Goal: Task Accomplishment & Management: Use online tool/utility

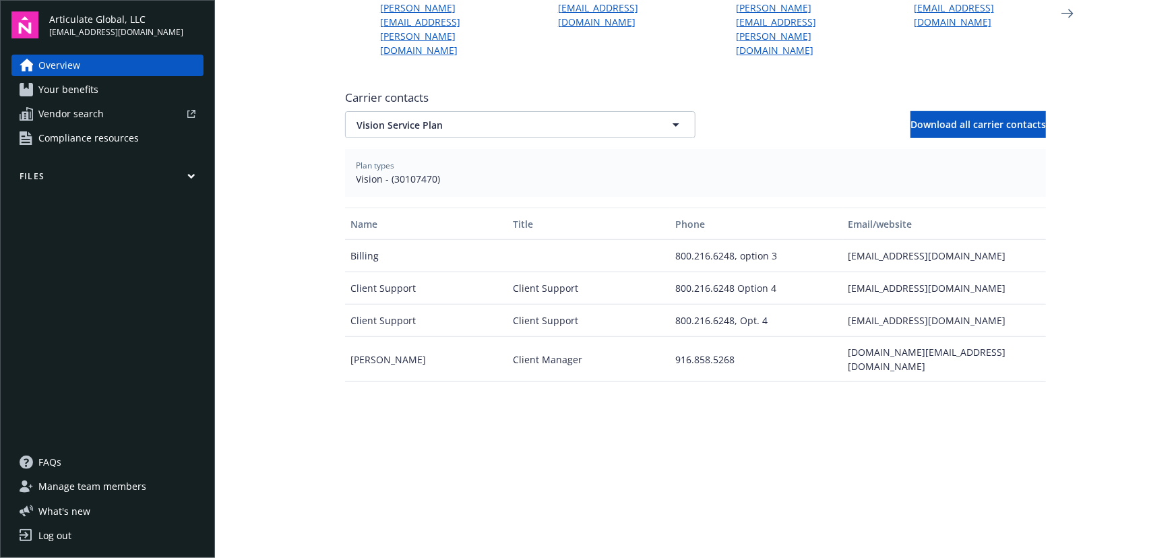
scroll to position [375, 0]
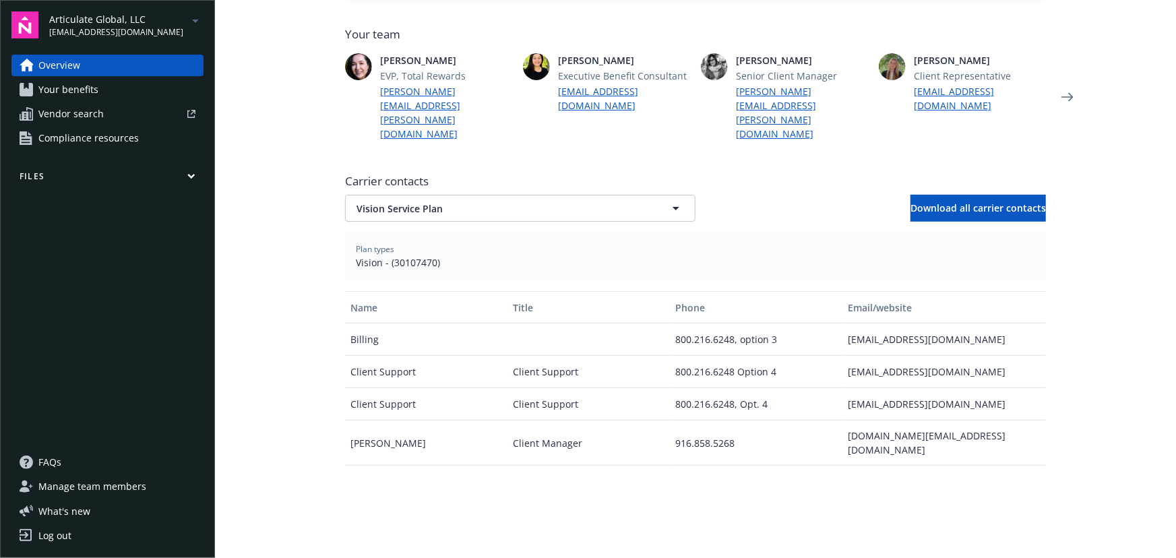
click at [137, 167] on div "Overview Your benefits Vendor search Compliance resources Files" at bounding box center [107, 245] width 192 height 381
click at [175, 177] on button "Files" at bounding box center [107, 179] width 192 height 17
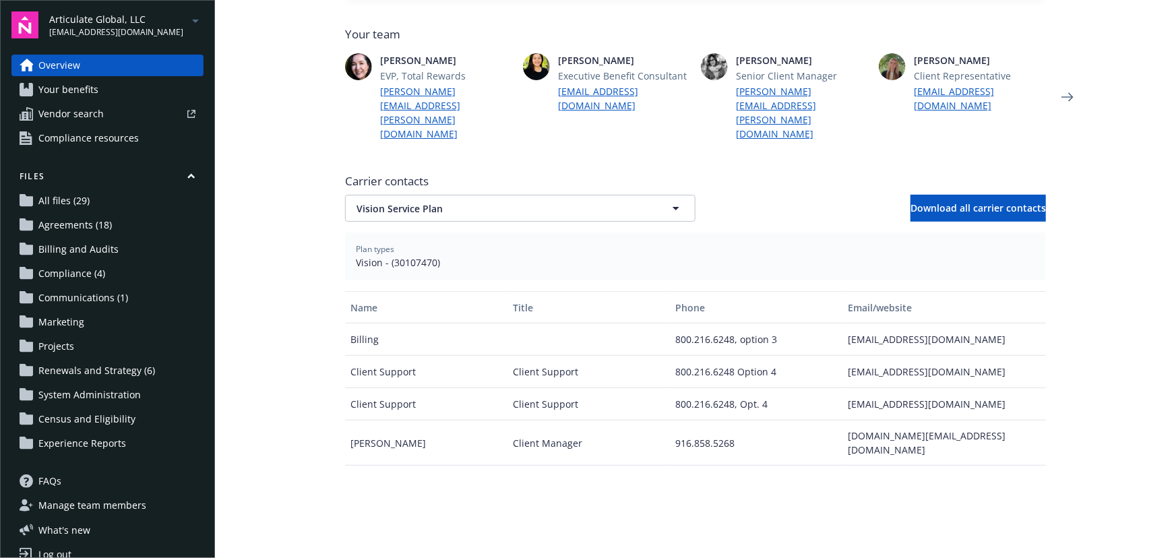
click at [144, 23] on span "Articulate Global, LLC" at bounding box center [116, 19] width 134 height 14
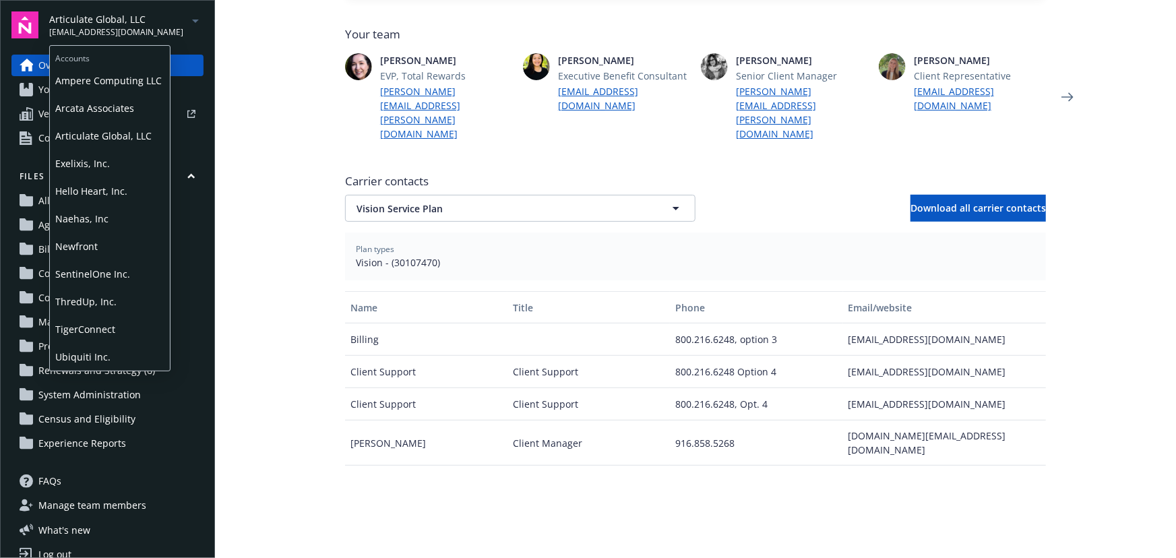
click at [125, 289] on span "ThredUp, Inc." at bounding box center [109, 302] width 109 height 28
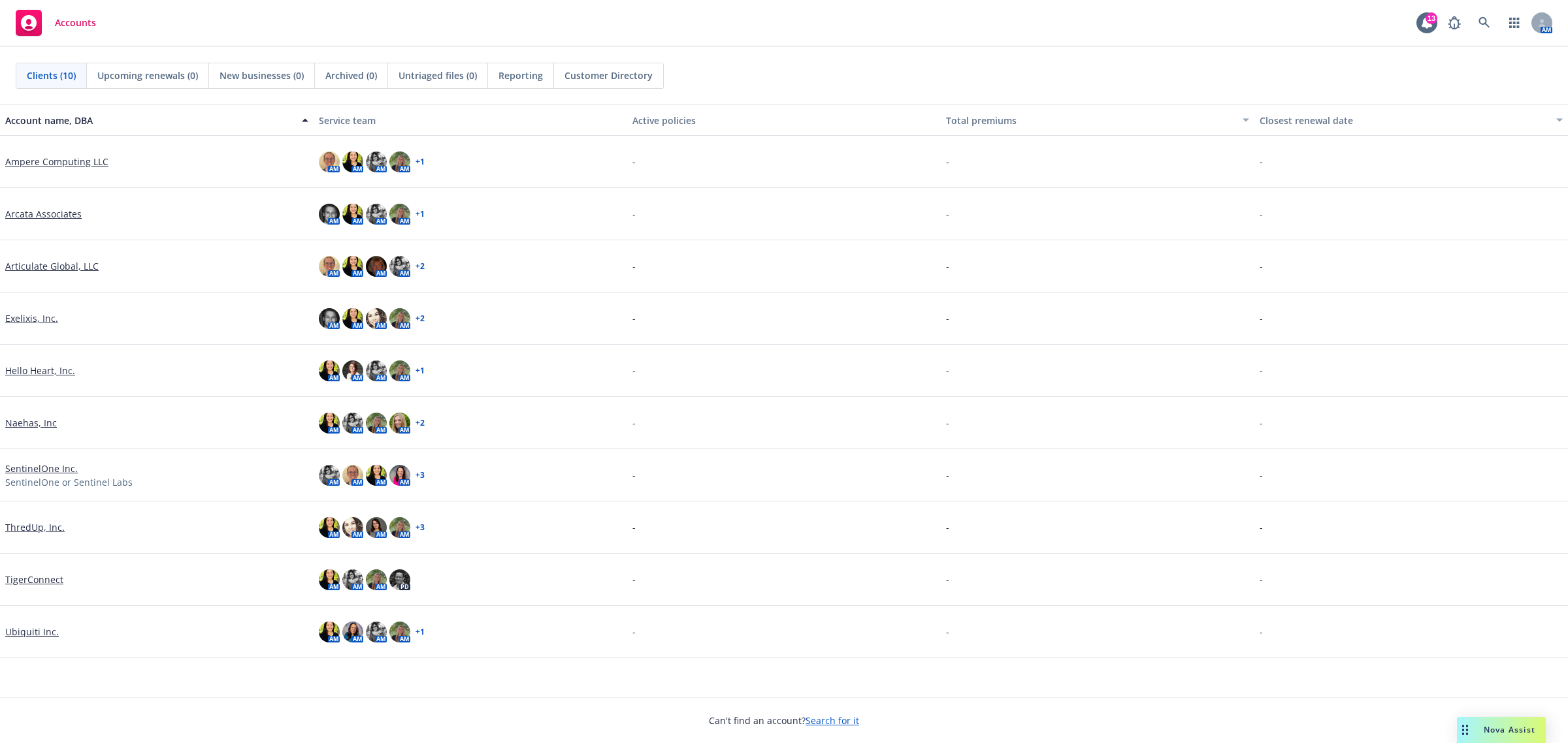
click at [53, 530] on link "ThredUp, Inc." at bounding box center [34, 527] width 59 height 14
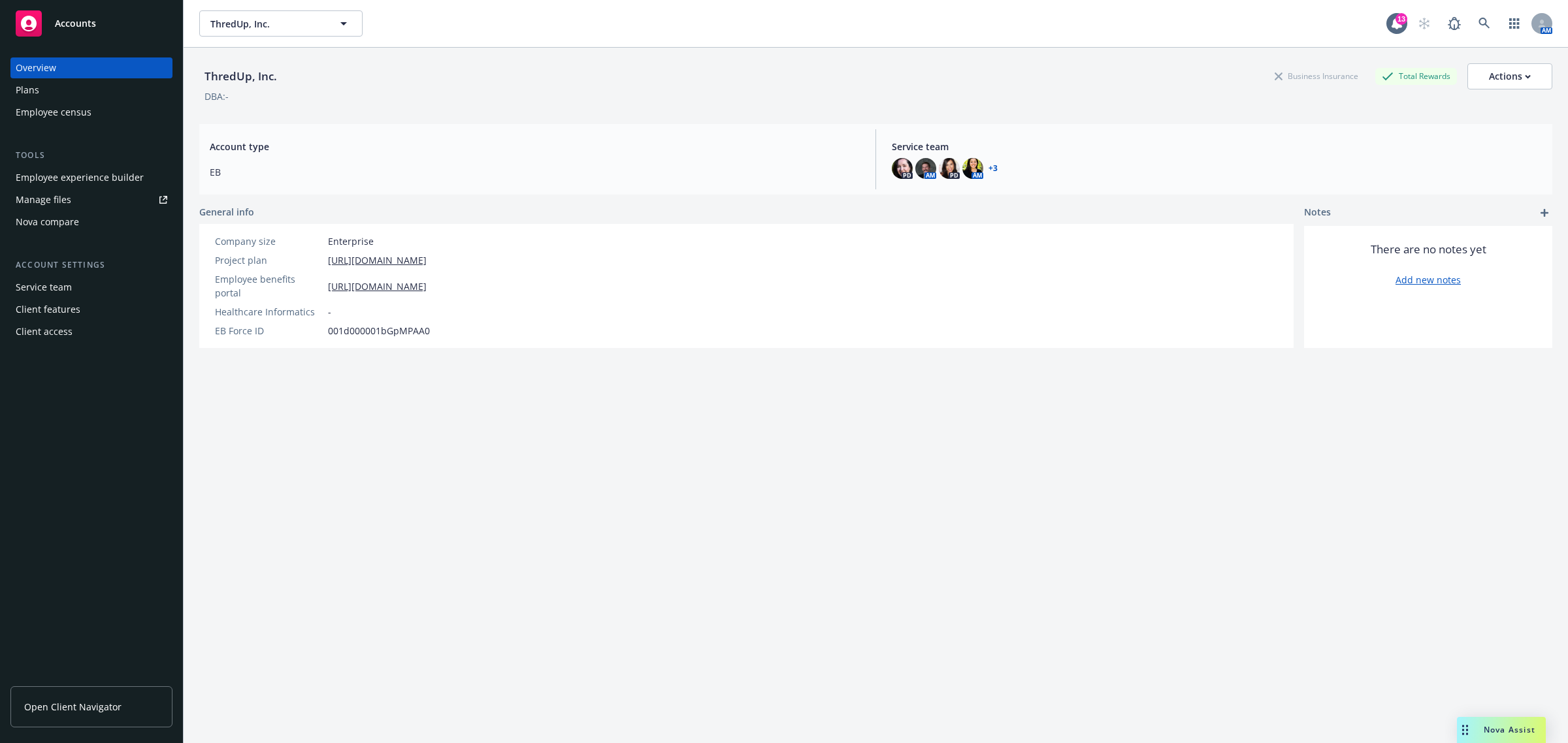
click at [119, 228] on div "Nova compare" at bounding box center [91, 222] width 151 height 21
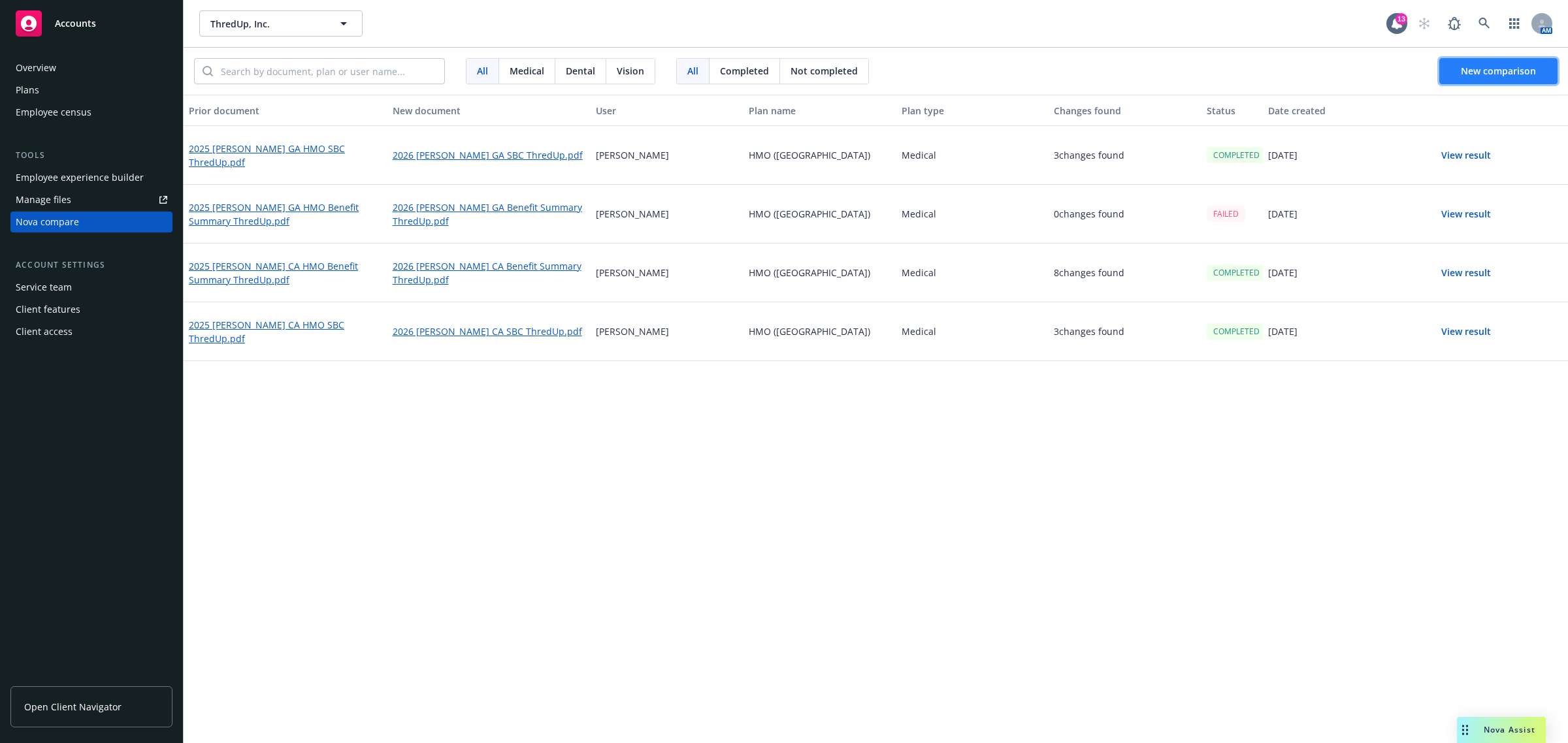
click at [1487, 65] on span "New comparison" at bounding box center [1498, 71] width 76 height 13
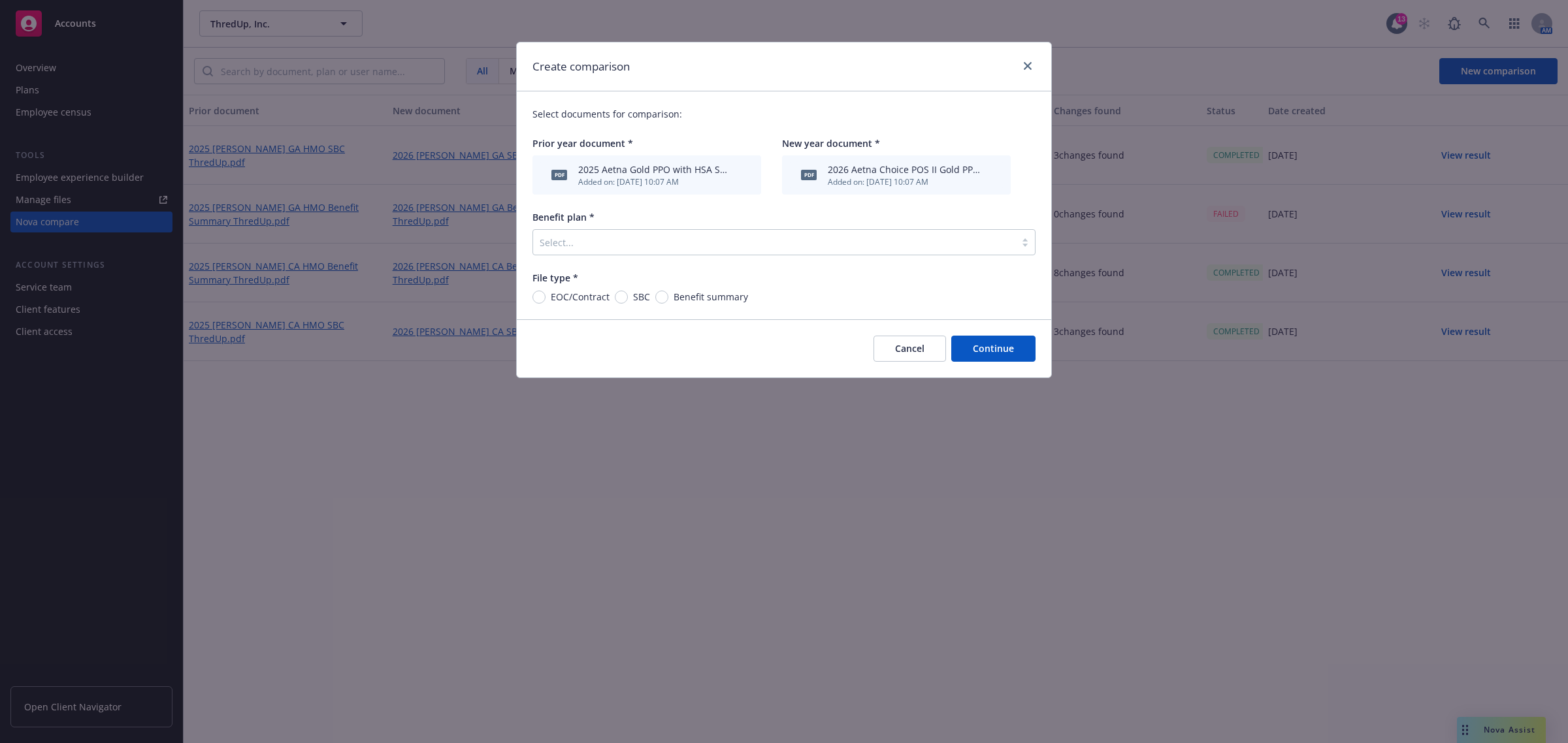
click at [629, 298] on span "SBC" at bounding box center [639, 296] width 22 height 14
click at [628, 298] on input "SBC" at bounding box center [620, 296] width 13 height 13
radio input "true"
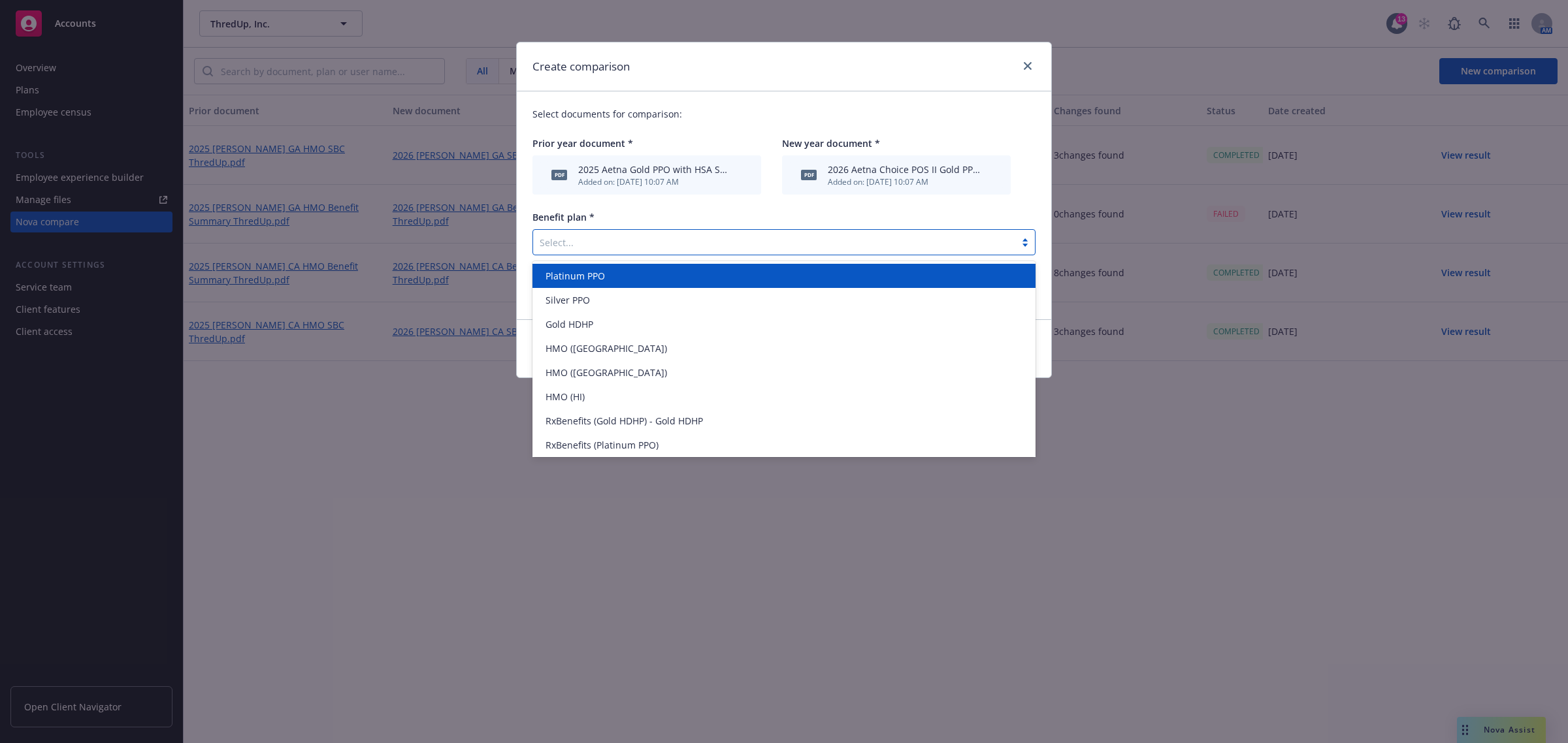
click at [628, 236] on div at bounding box center [774, 242] width 469 height 15
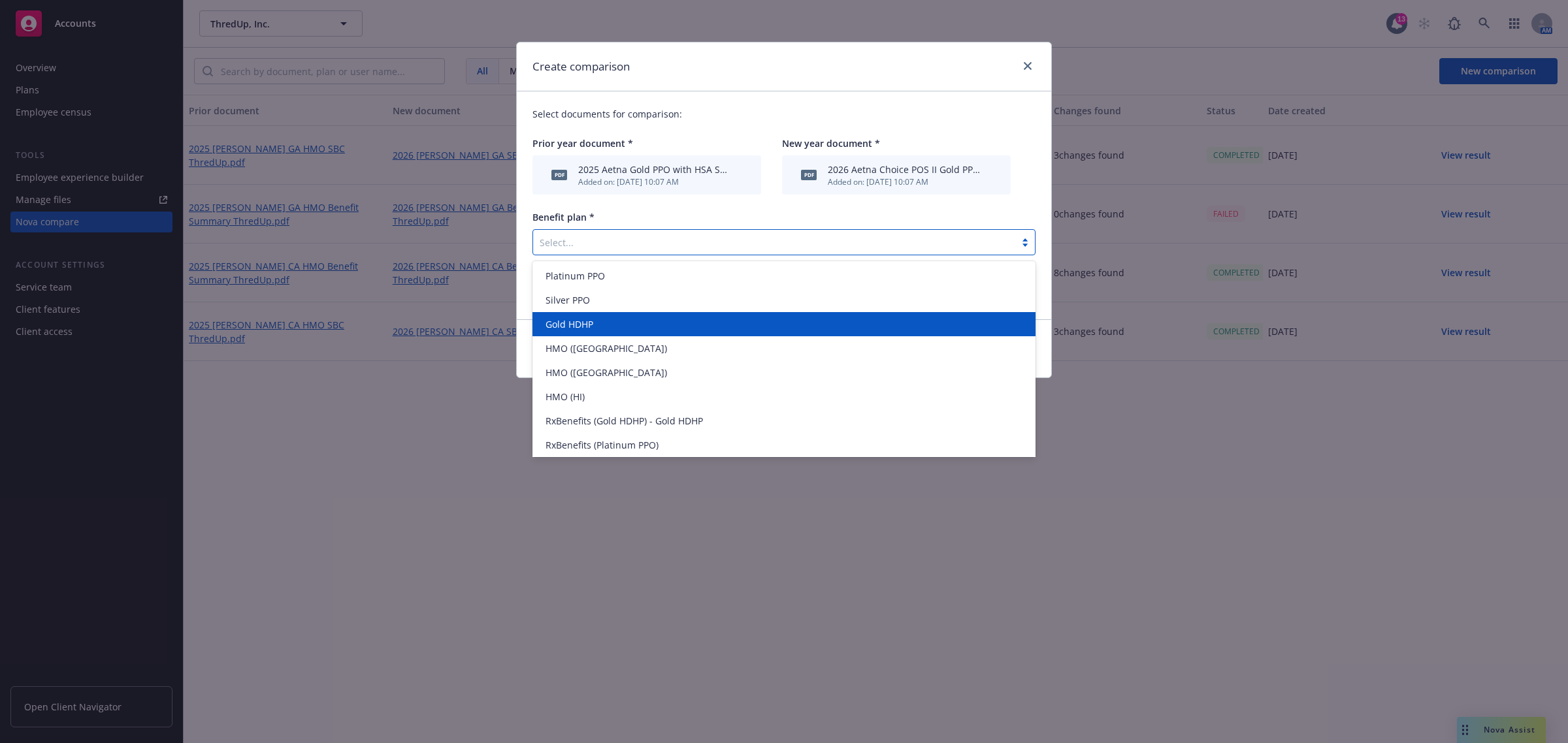
drag, startPoint x: 657, startPoint y: 320, endPoint x: 679, endPoint y: 319, distance: 22.0
click at [657, 321] on div "Gold HDHP" at bounding box center [784, 325] width 487 height 14
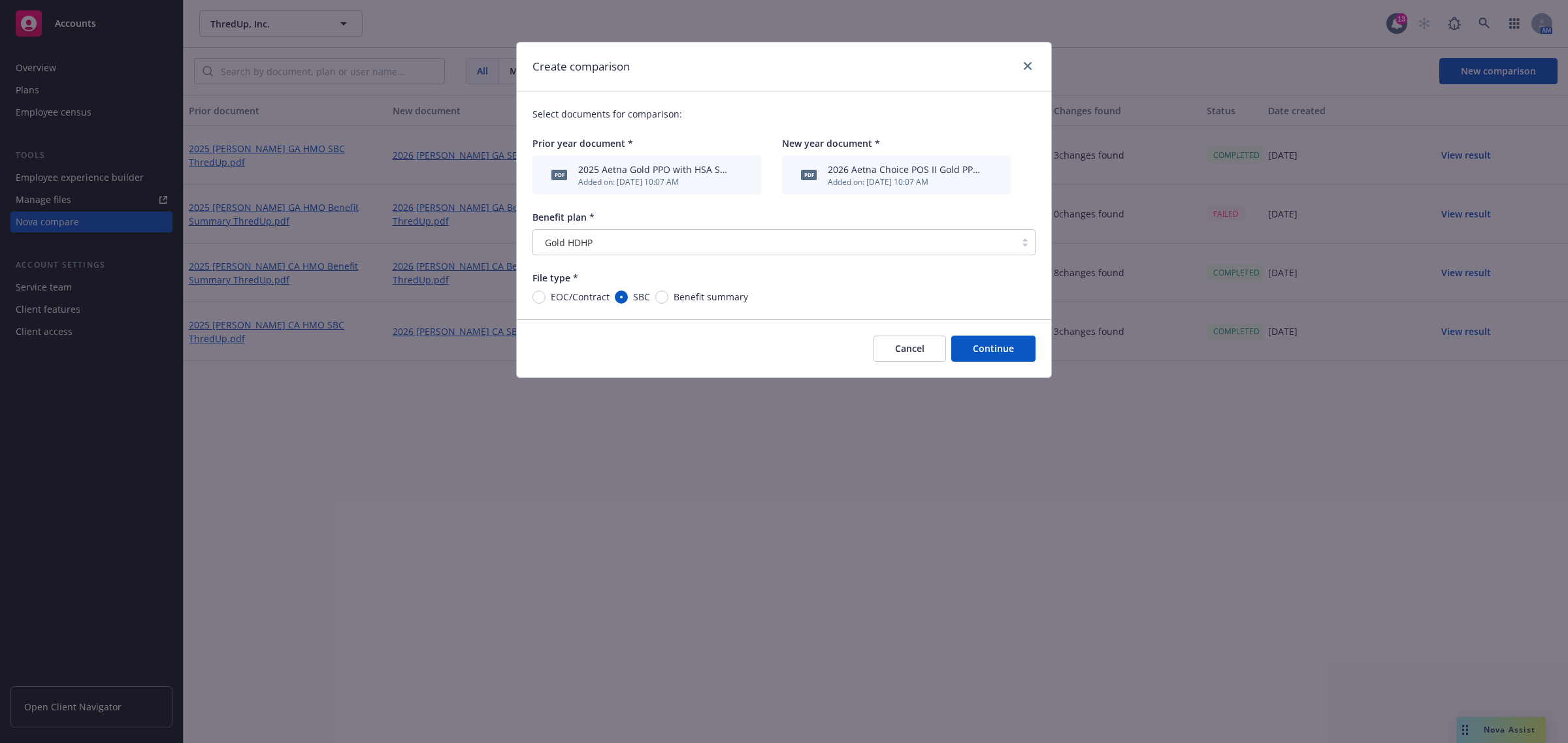
click at [1003, 348] on button "Continue" at bounding box center [993, 349] width 84 height 26
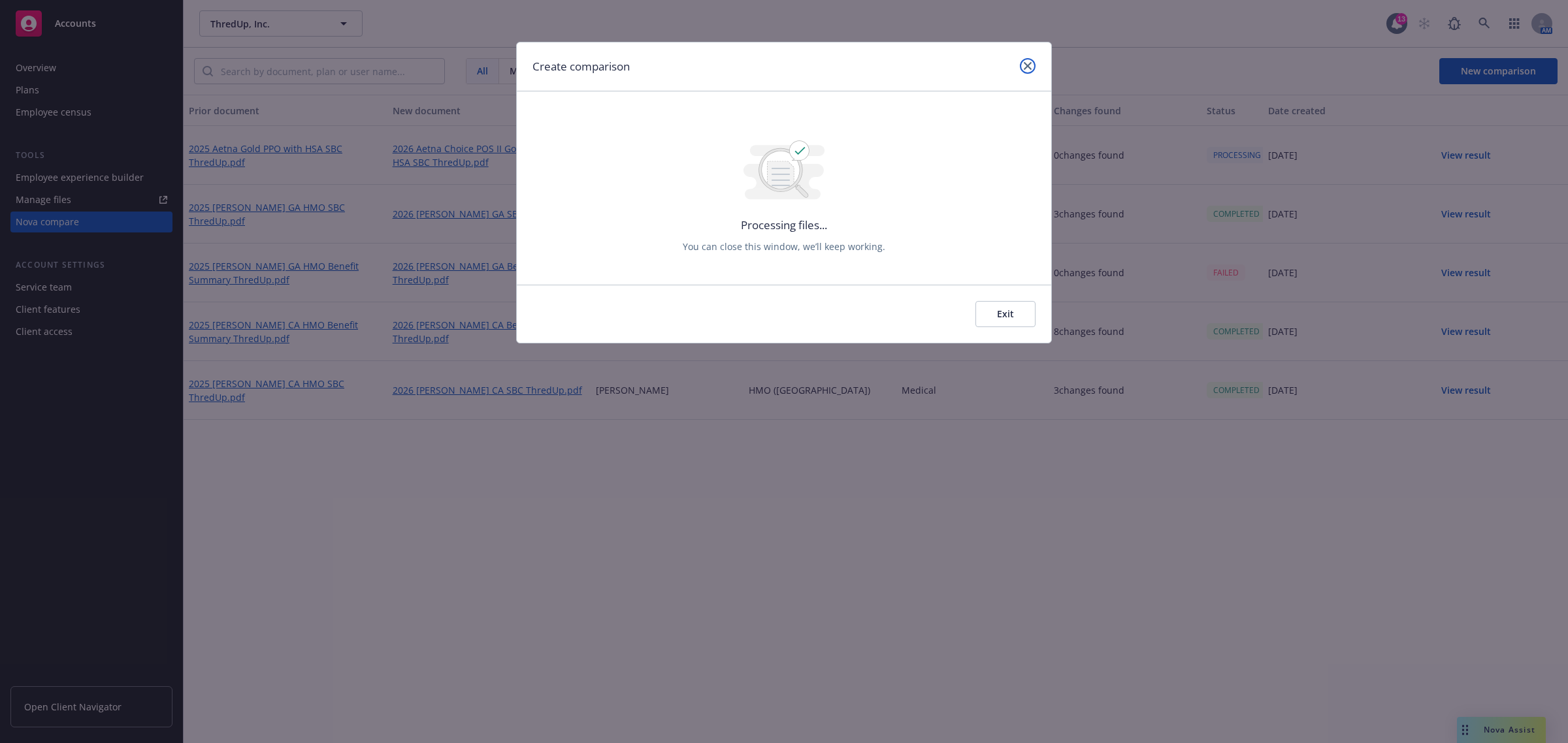
click at [1030, 62] on icon "close" at bounding box center [1027, 66] width 8 height 8
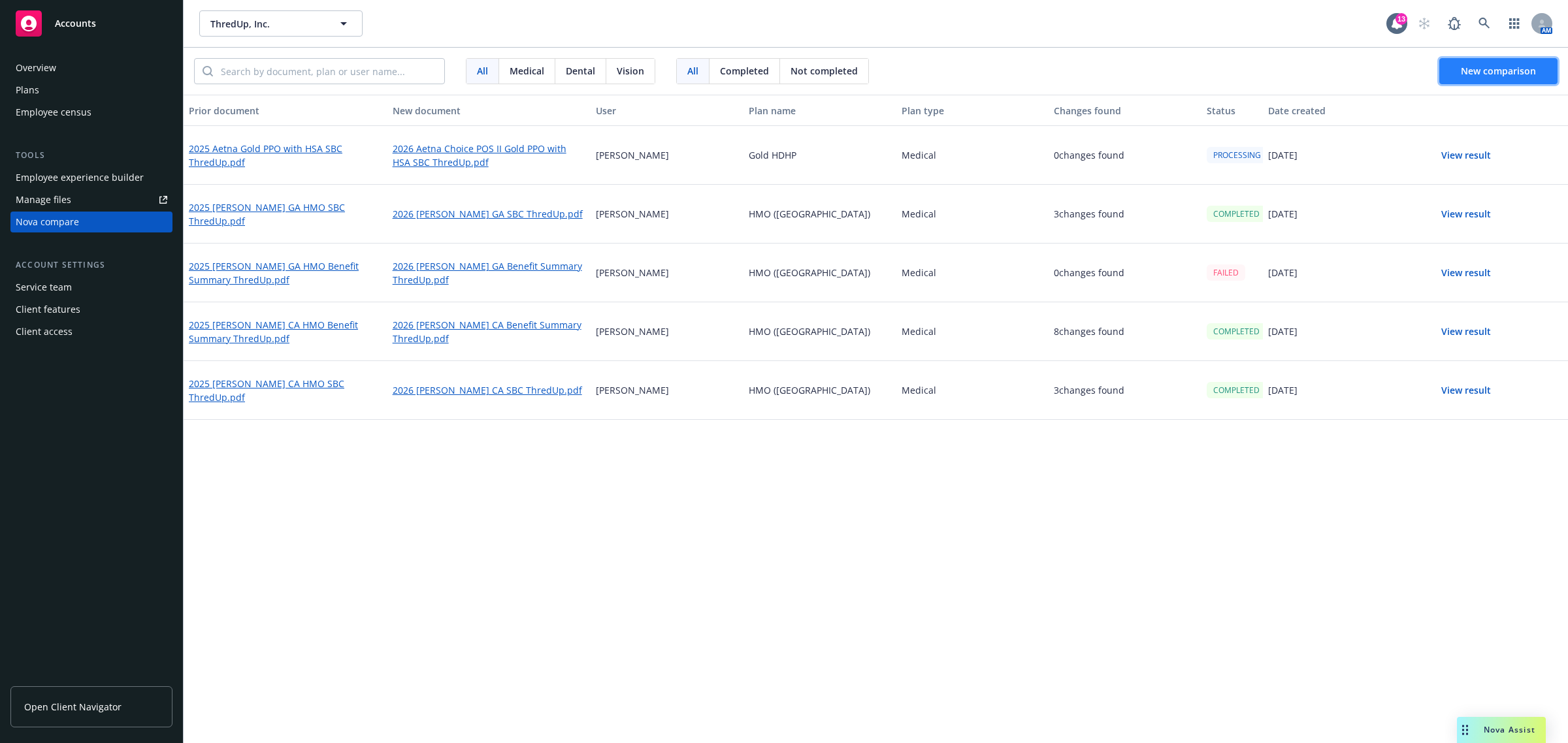
click at [1458, 77] on button "New comparison" at bounding box center [1498, 71] width 118 height 26
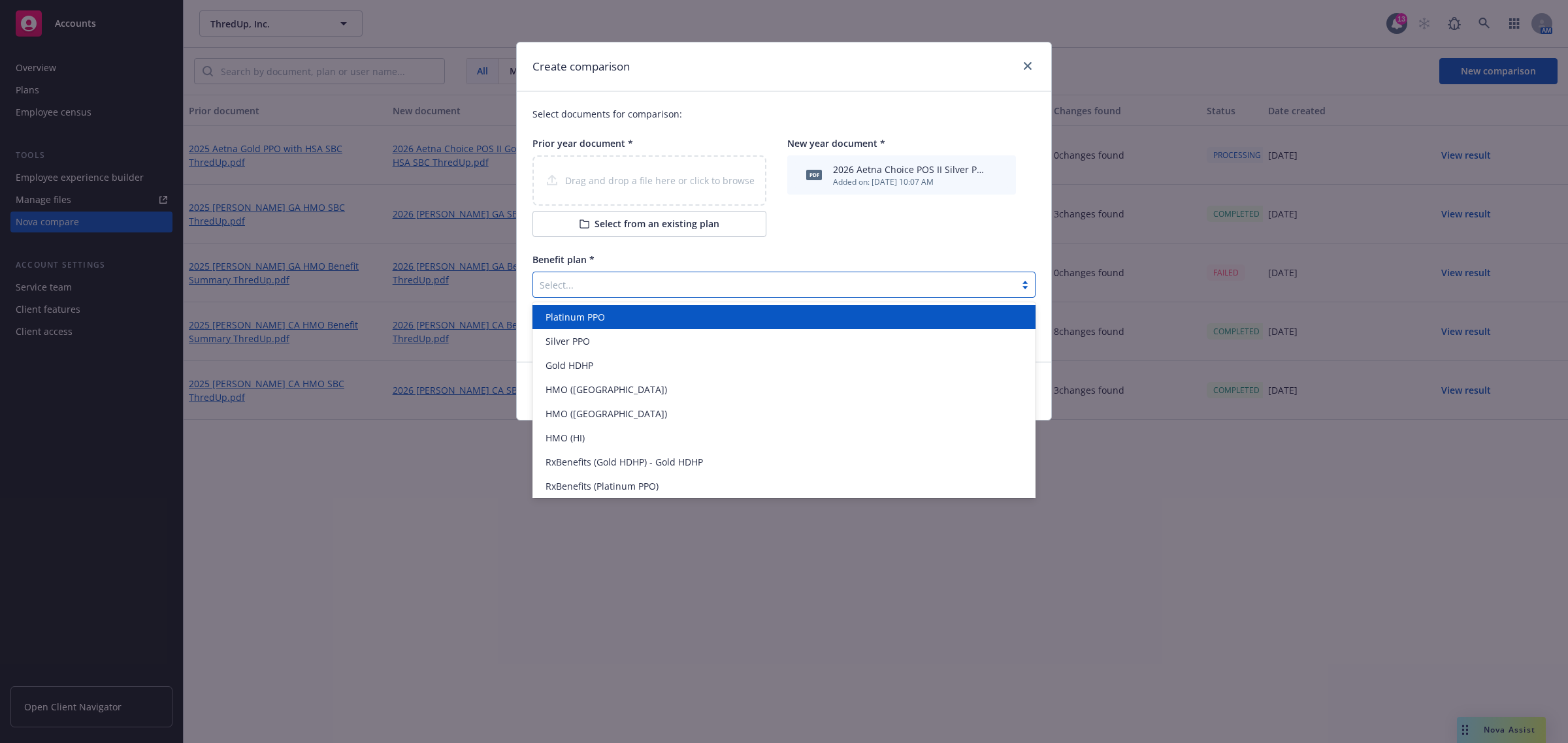
click at [591, 290] on div at bounding box center [774, 285] width 469 height 15
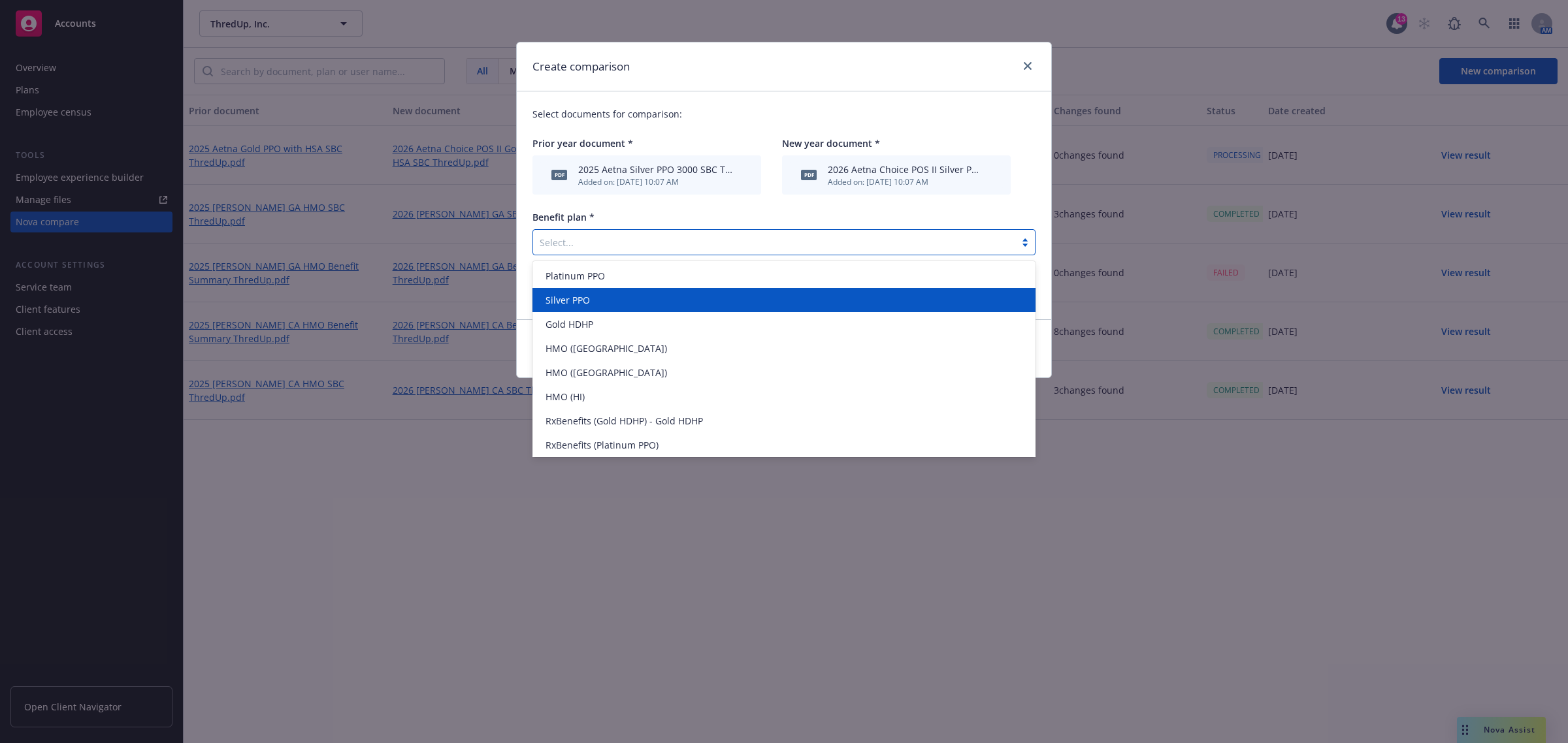
click at [618, 294] on div "Silver PPO" at bounding box center [784, 300] width 487 height 14
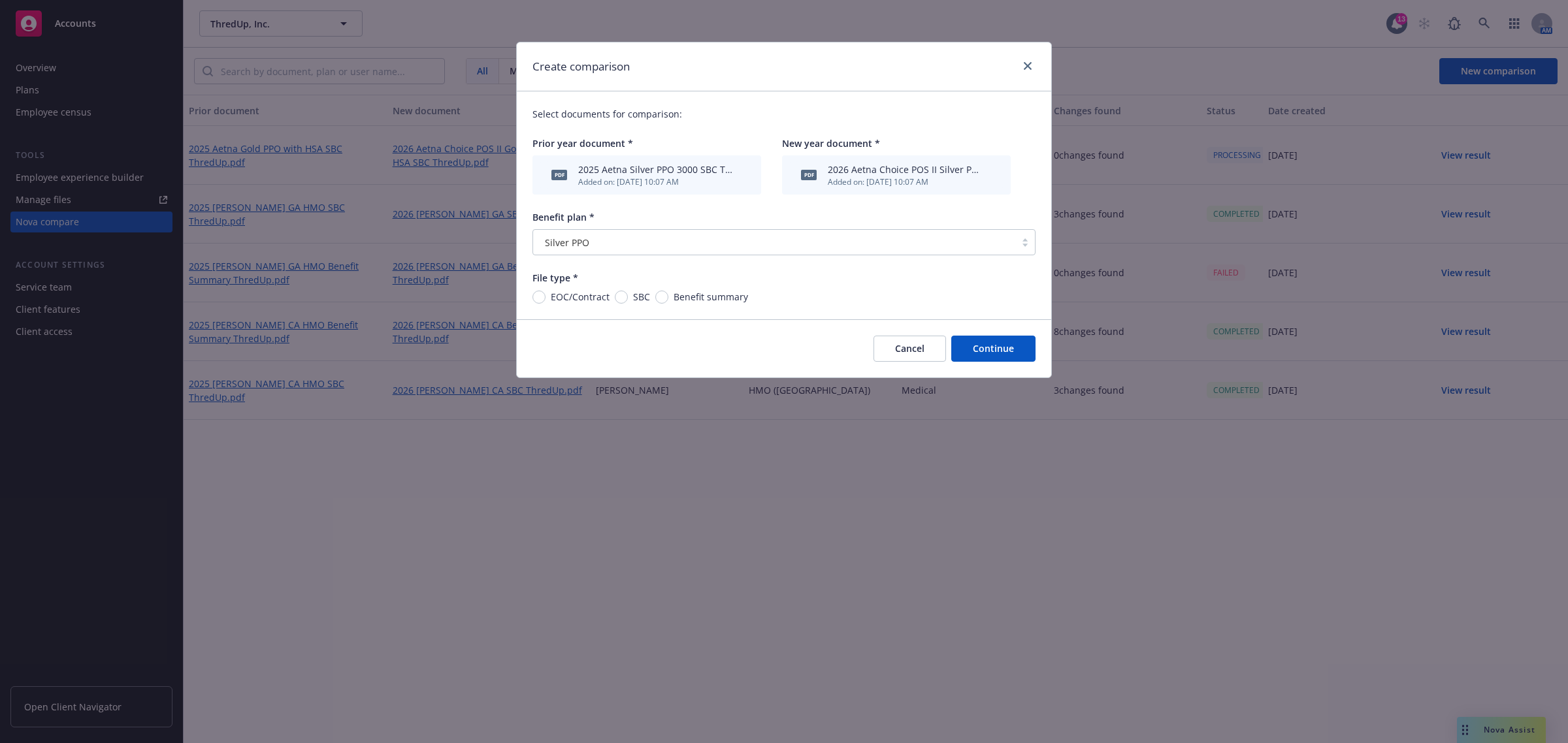
click at [628, 299] on span "SBC" at bounding box center [639, 296] width 22 height 14
click at [627, 299] on input "SBC" at bounding box center [620, 296] width 13 height 13
radio input "true"
click at [997, 347] on button "Continue" at bounding box center [993, 349] width 84 height 26
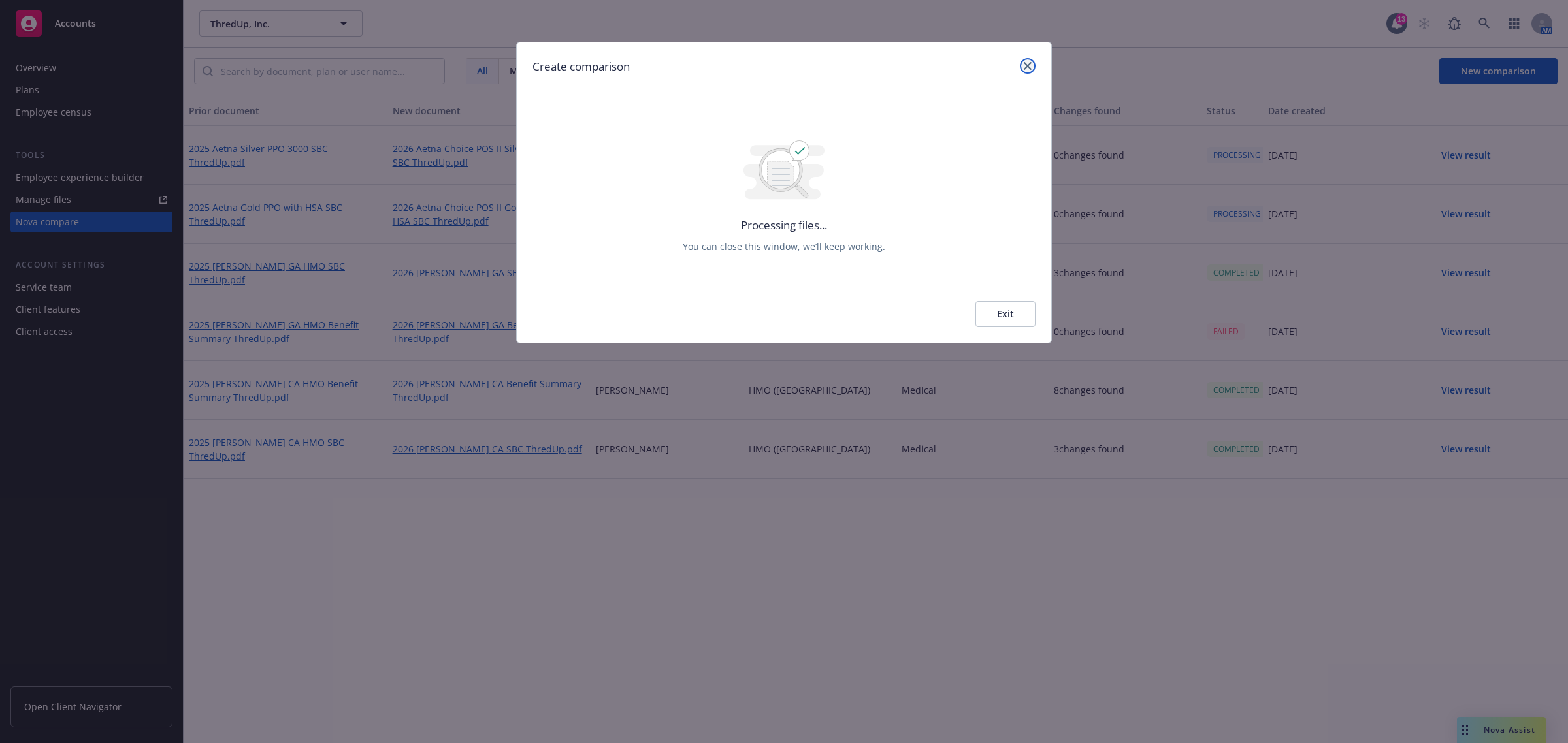
click at [1026, 67] on icon "close" at bounding box center [1027, 66] width 8 height 8
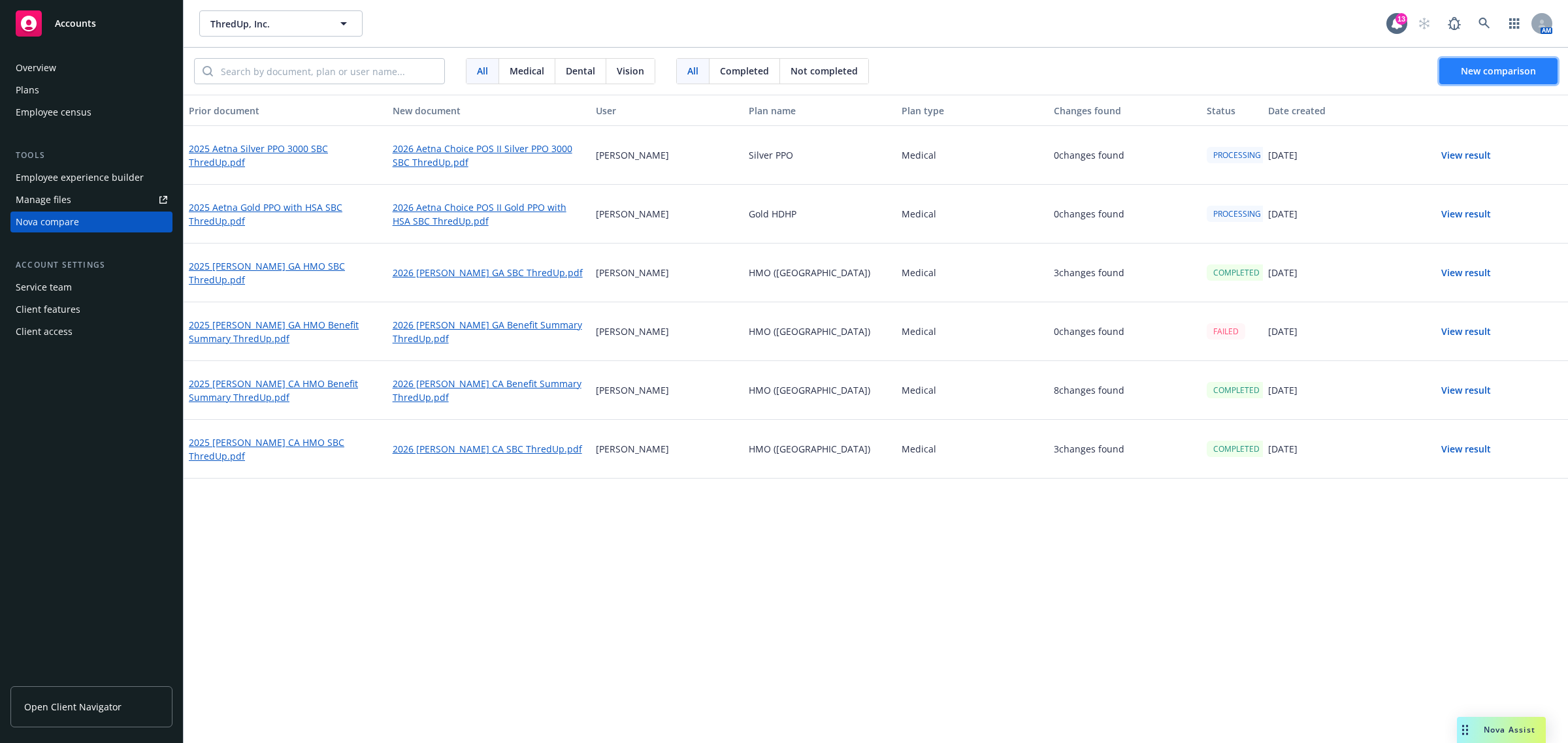
click at [1533, 69] on span "New comparison" at bounding box center [1498, 71] width 76 height 13
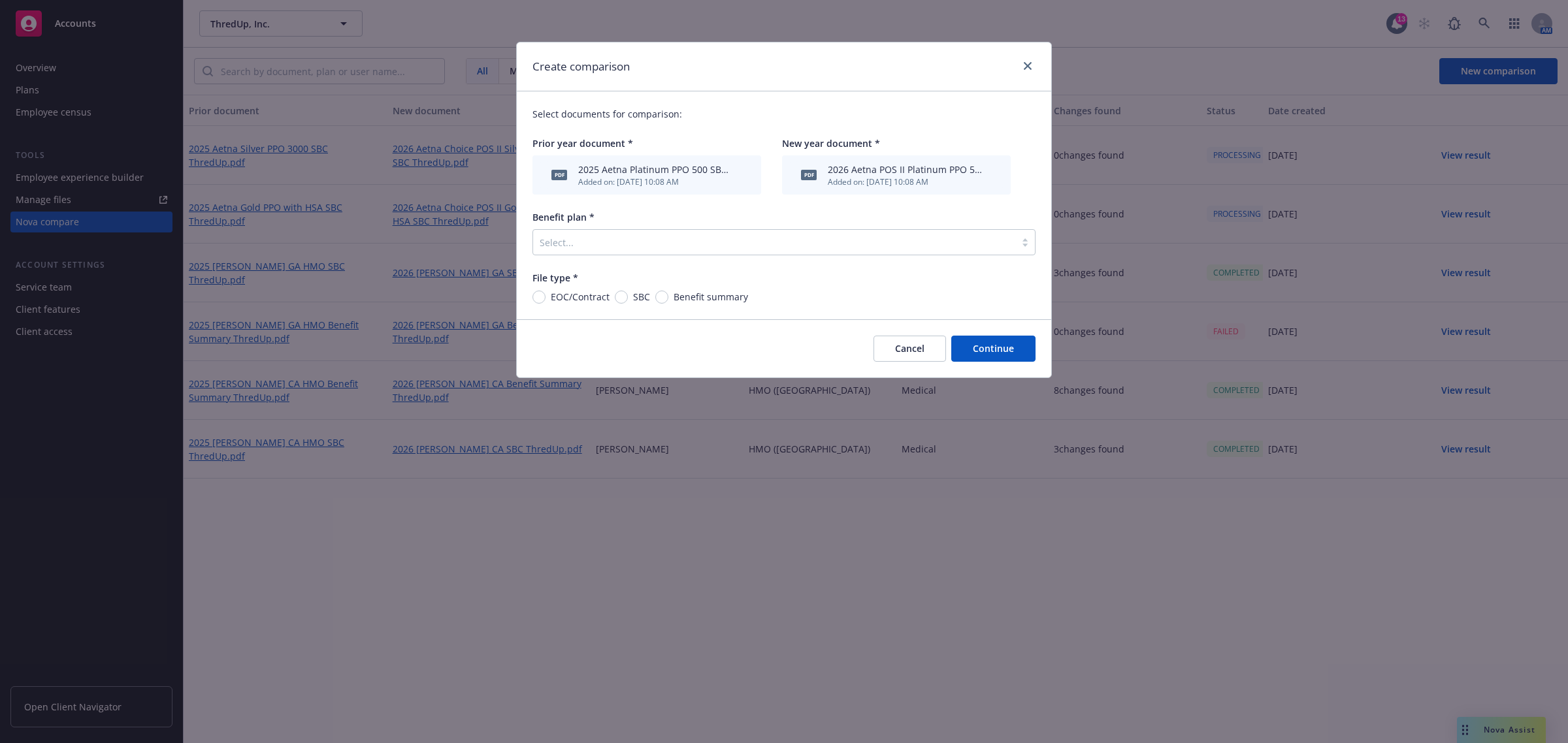
drag, startPoint x: 560, startPoint y: 237, endPoint x: 573, endPoint y: 237, distance: 13.0
click at [560, 237] on div at bounding box center [774, 242] width 469 height 15
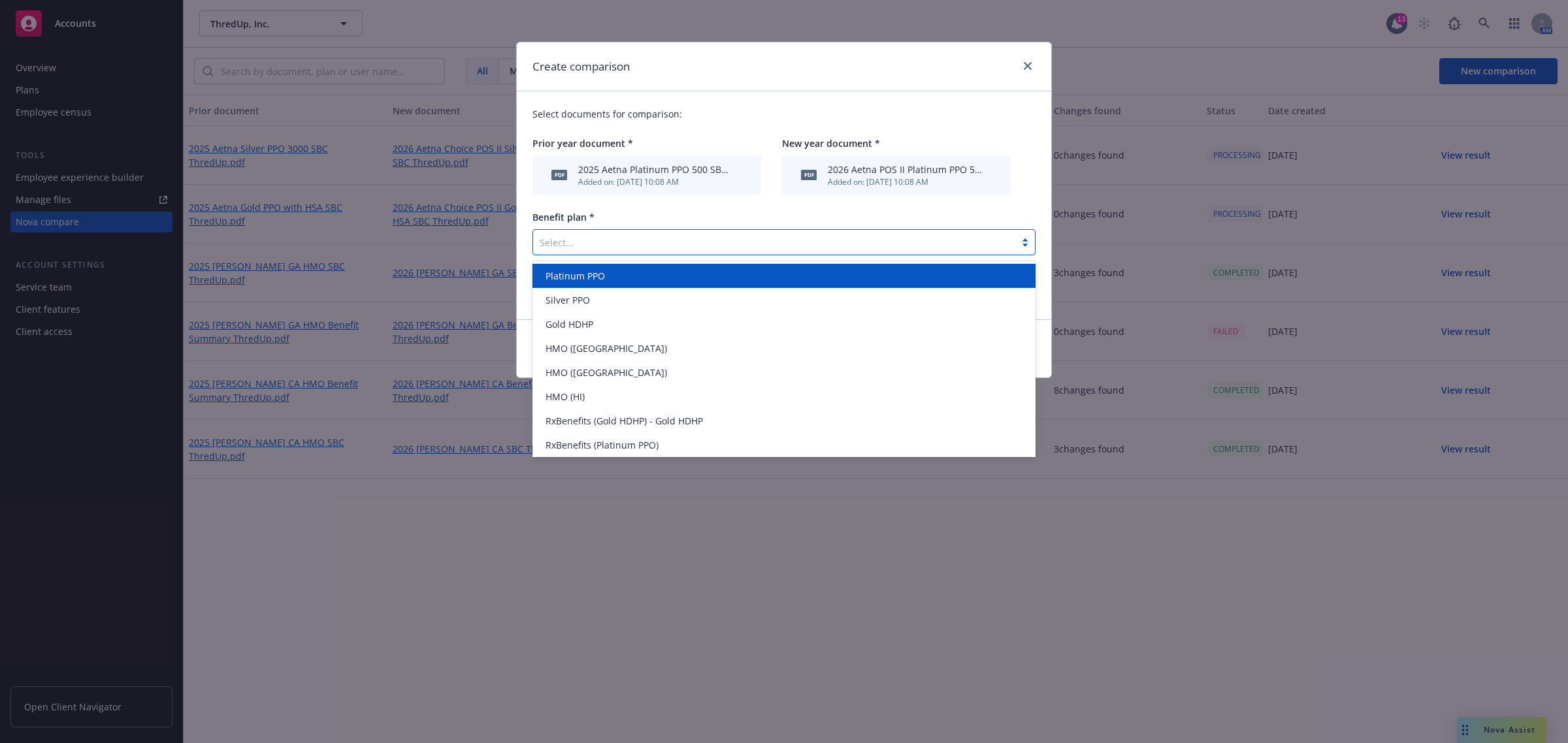
click at [629, 273] on div "Platinum PPO" at bounding box center [784, 276] width 487 height 14
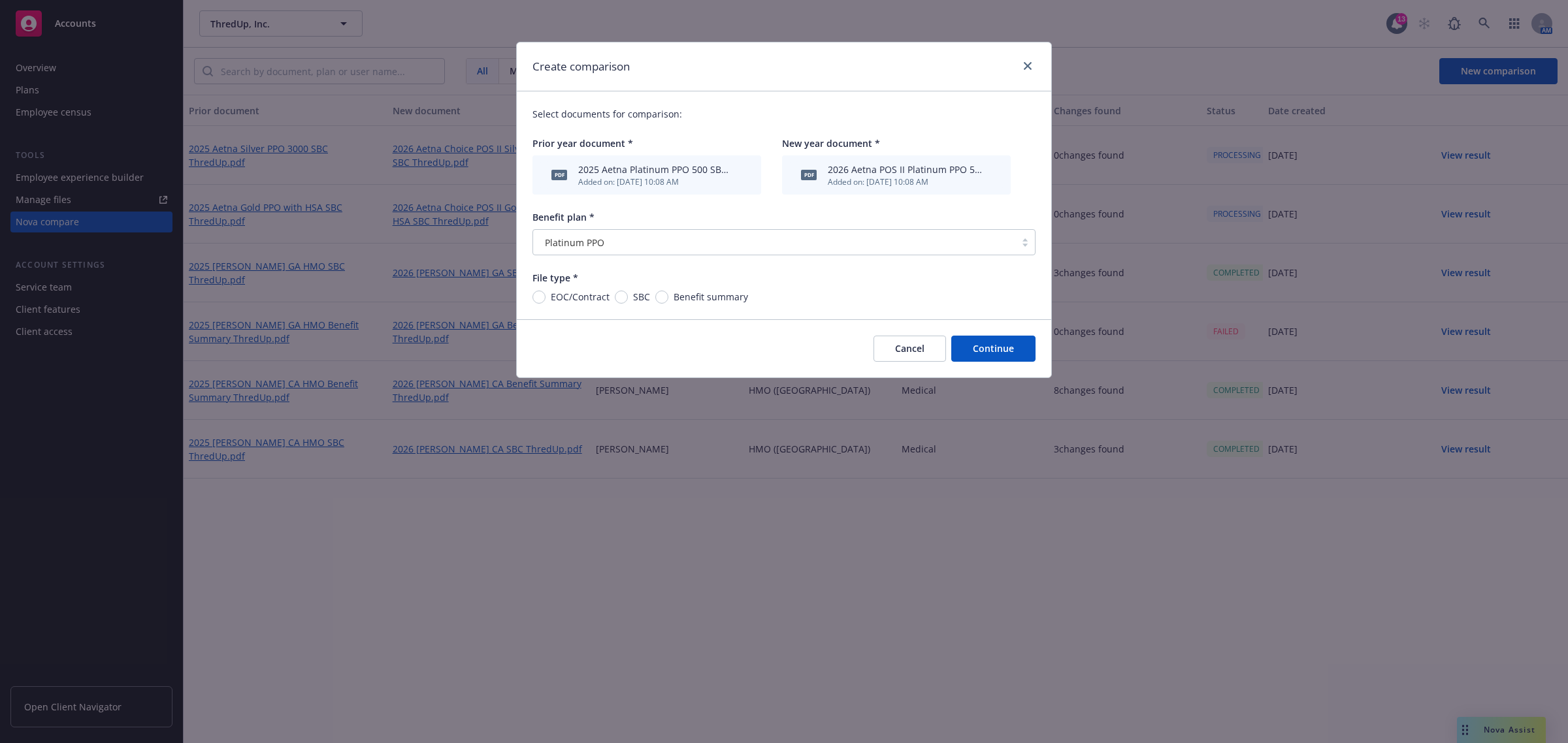
click at [631, 294] on span "SBC" at bounding box center [639, 296] width 22 height 14
click at [628, 294] on input "SBC" at bounding box center [620, 296] width 13 height 13
radio input "true"
click at [988, 348] on button "Continue" at bounding box center [993, 349] width 84 height 26
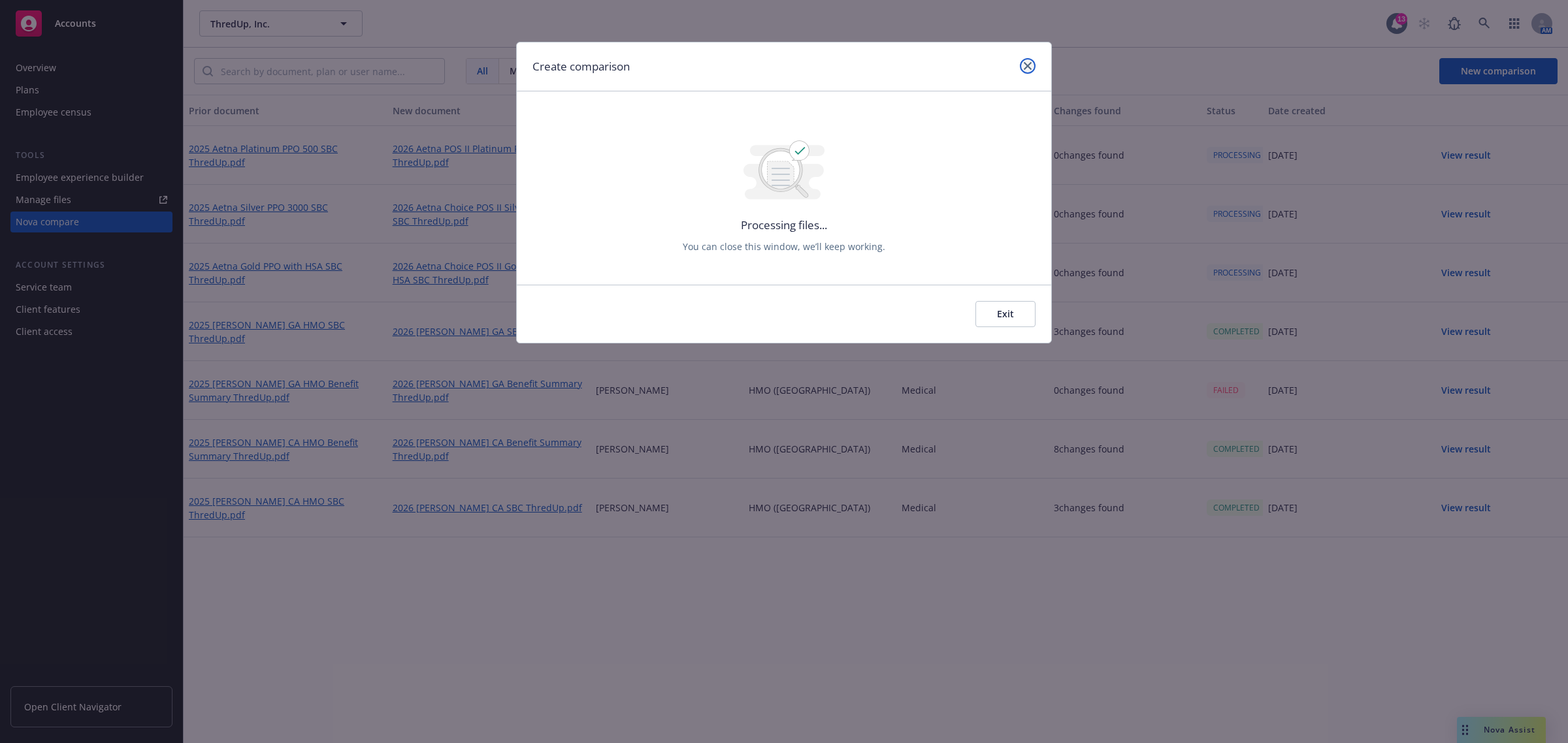
click at [1033, 64] on link "close" at bounding box center [1027, 66] width 16 height 15
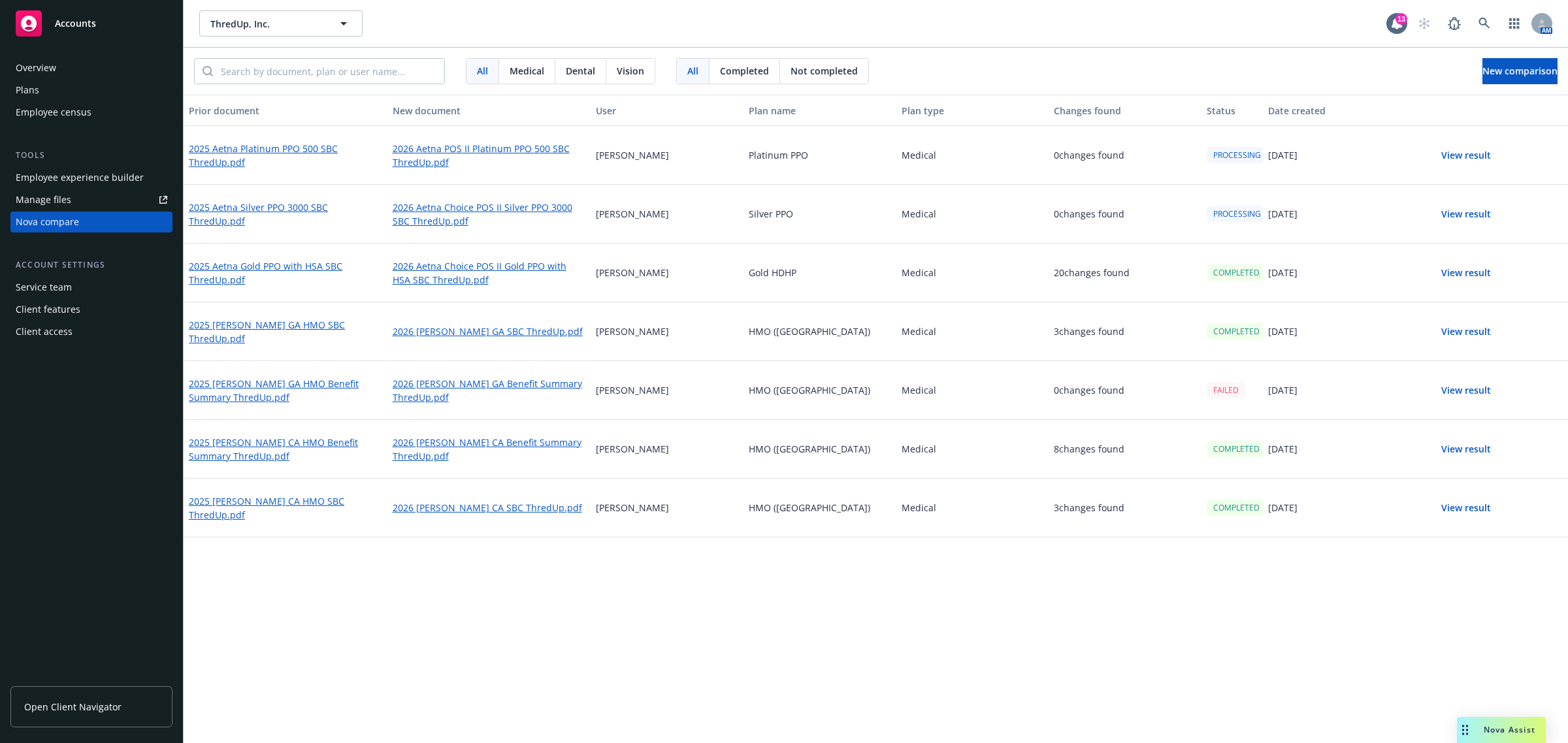
click at [1473, 268] on button "View result" at bounding box center [1466, 272] width 91 height 26
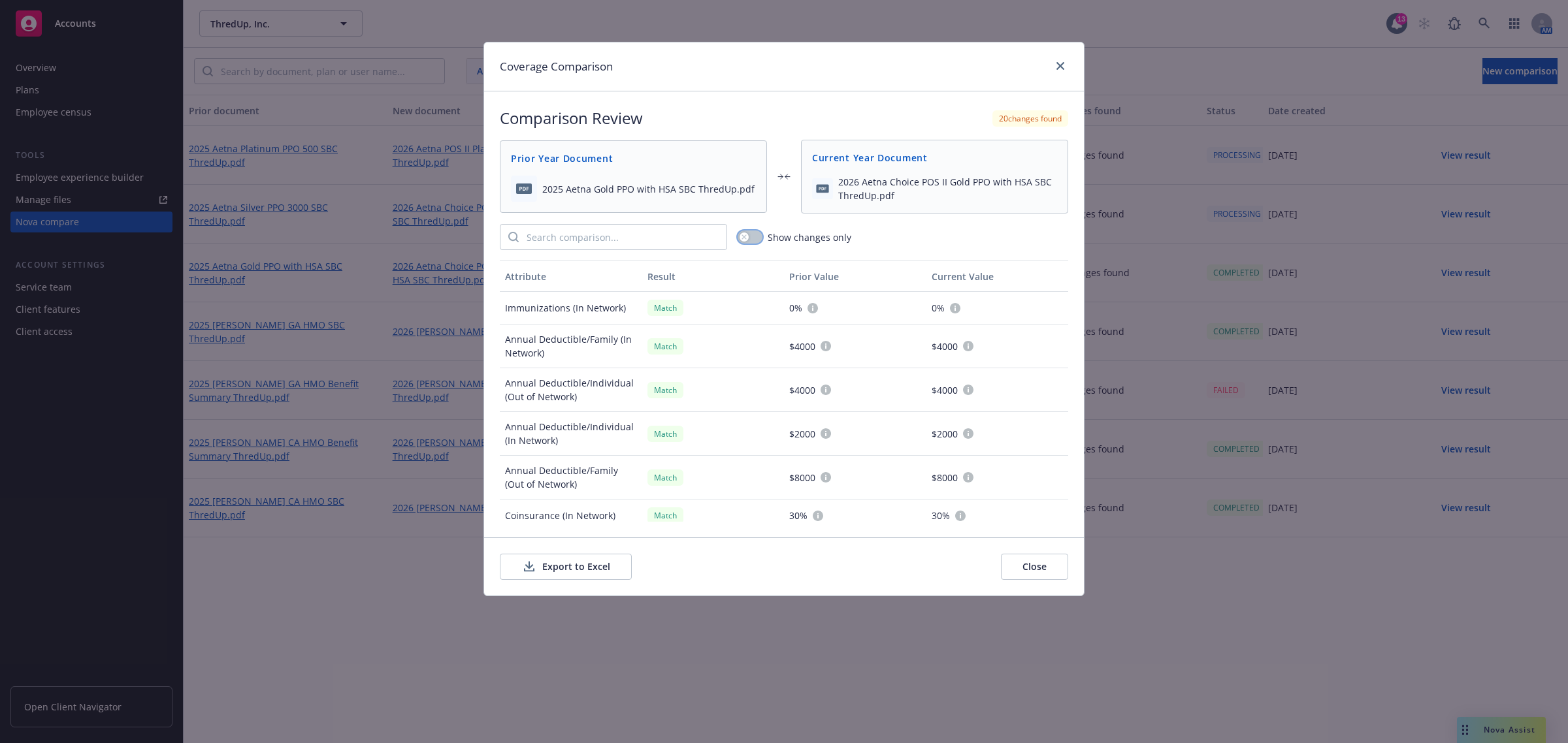
click at [742, 235] on icon "button" at bounding box center [743, 236] width 5 height 5
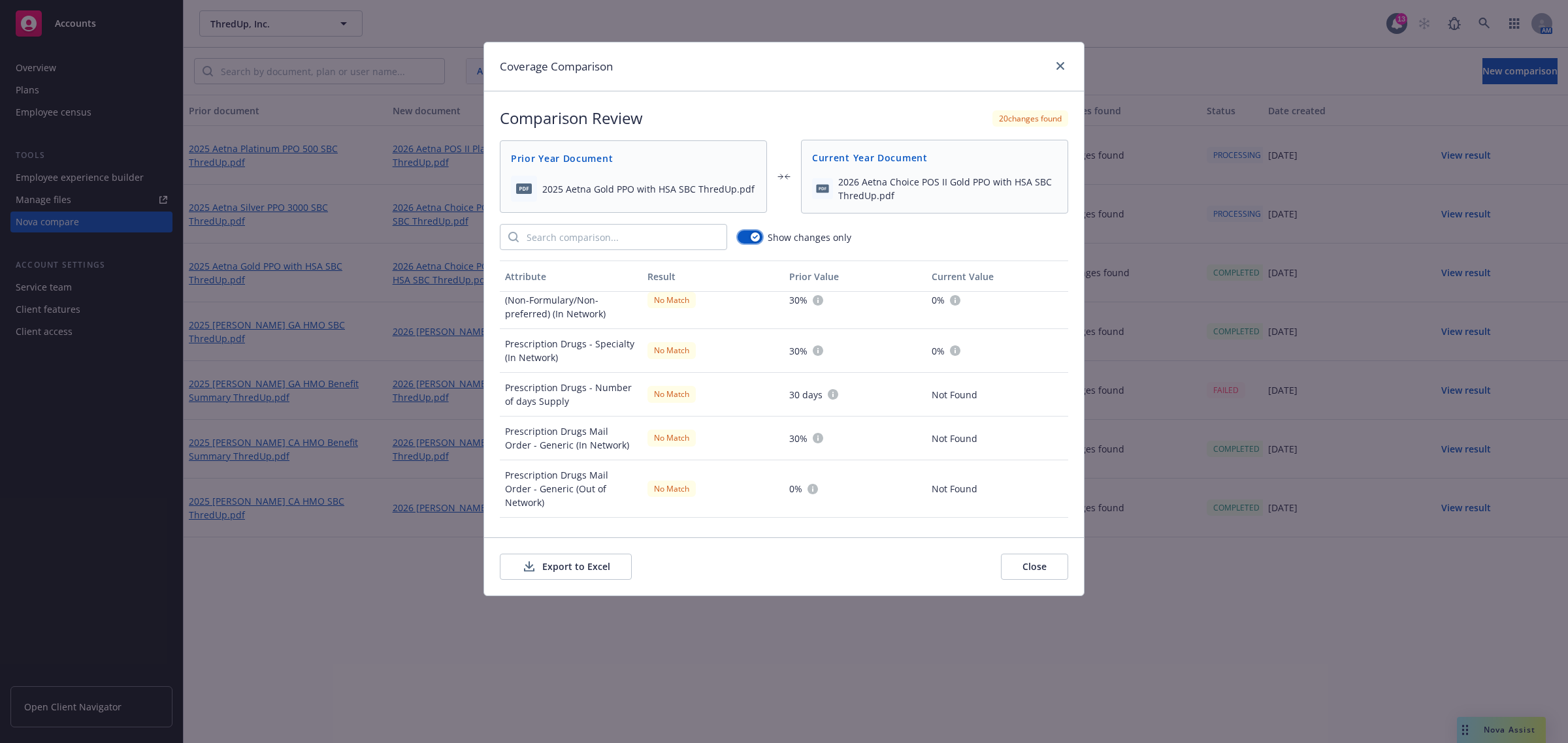
scroll to position [245, 0]
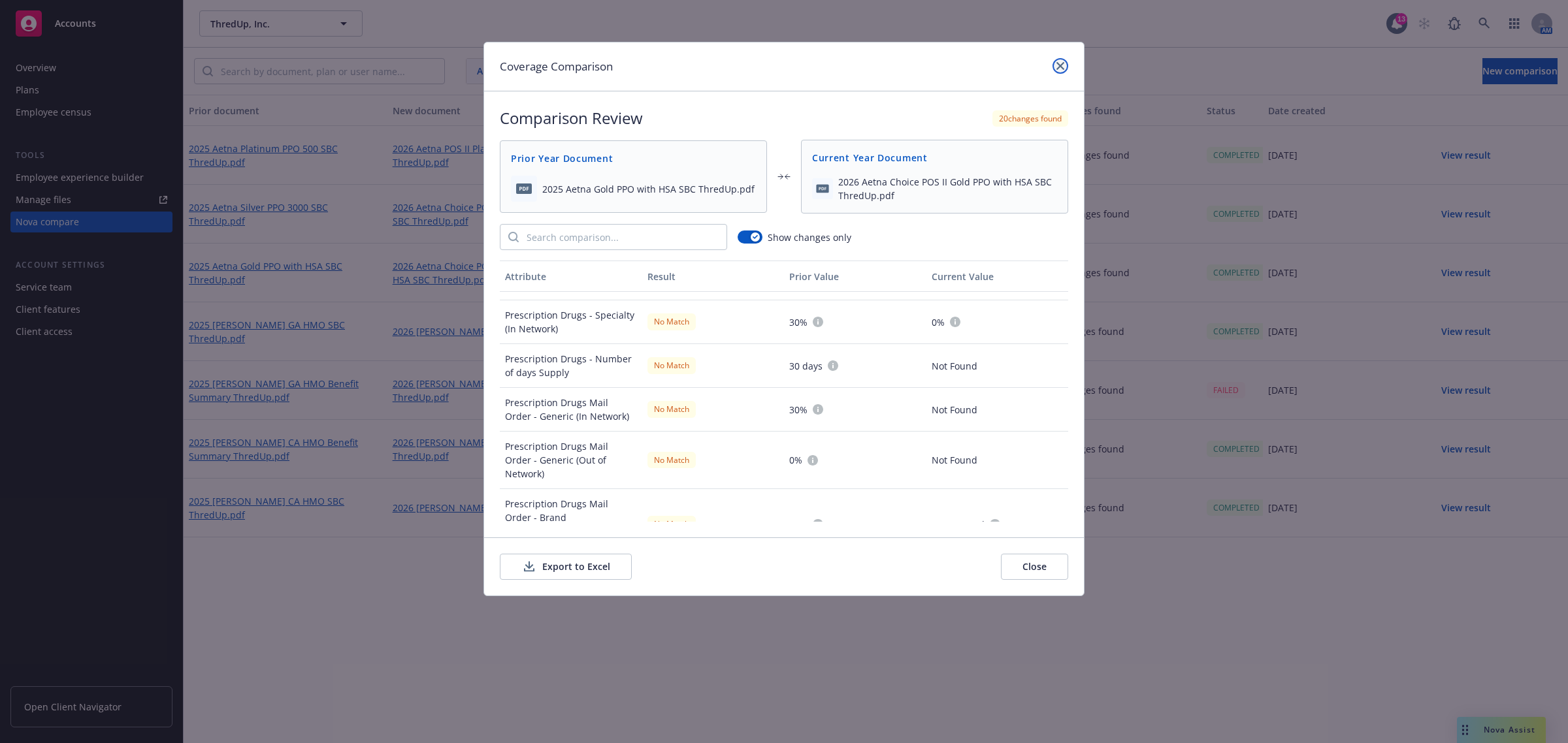
click at [1065, 66] on link "close" at bounding box center [1060, 66] width 16 height 15
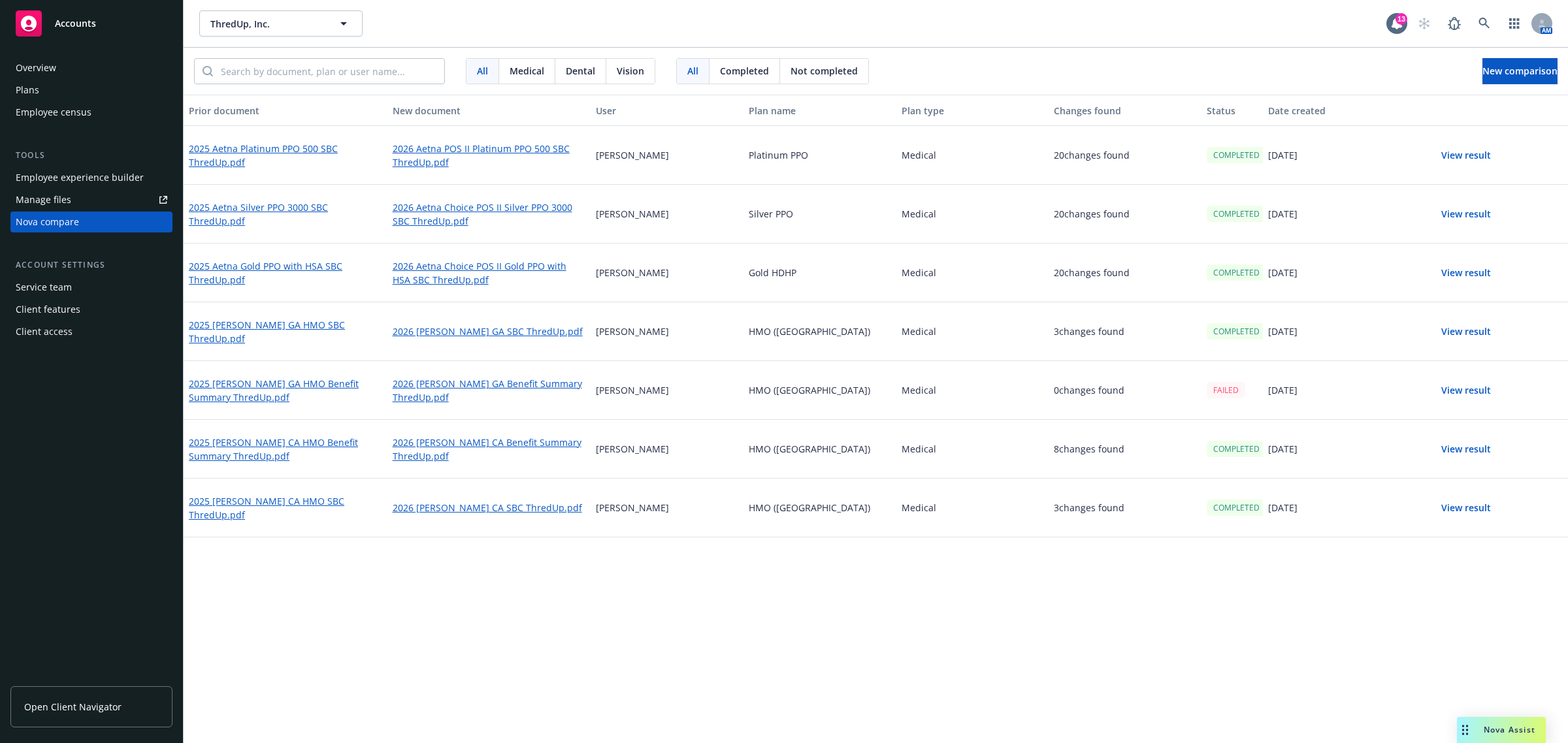
click at [1466, 275] on button "View result" at bounding box center [1466, 272] width 91 height 26
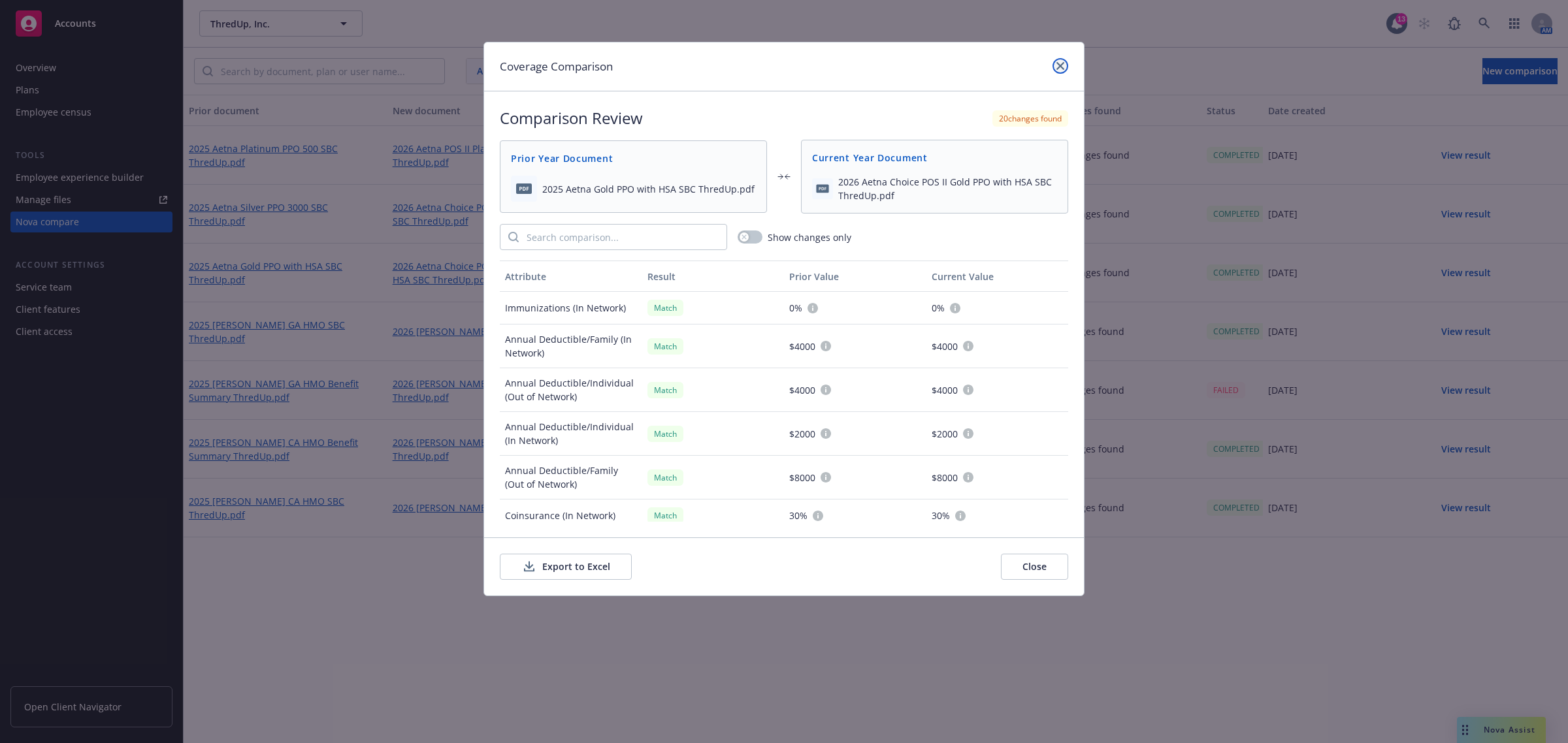
click at [1056, 62] on icon "close" at bounding box center [1060, 66] width 8 height 8
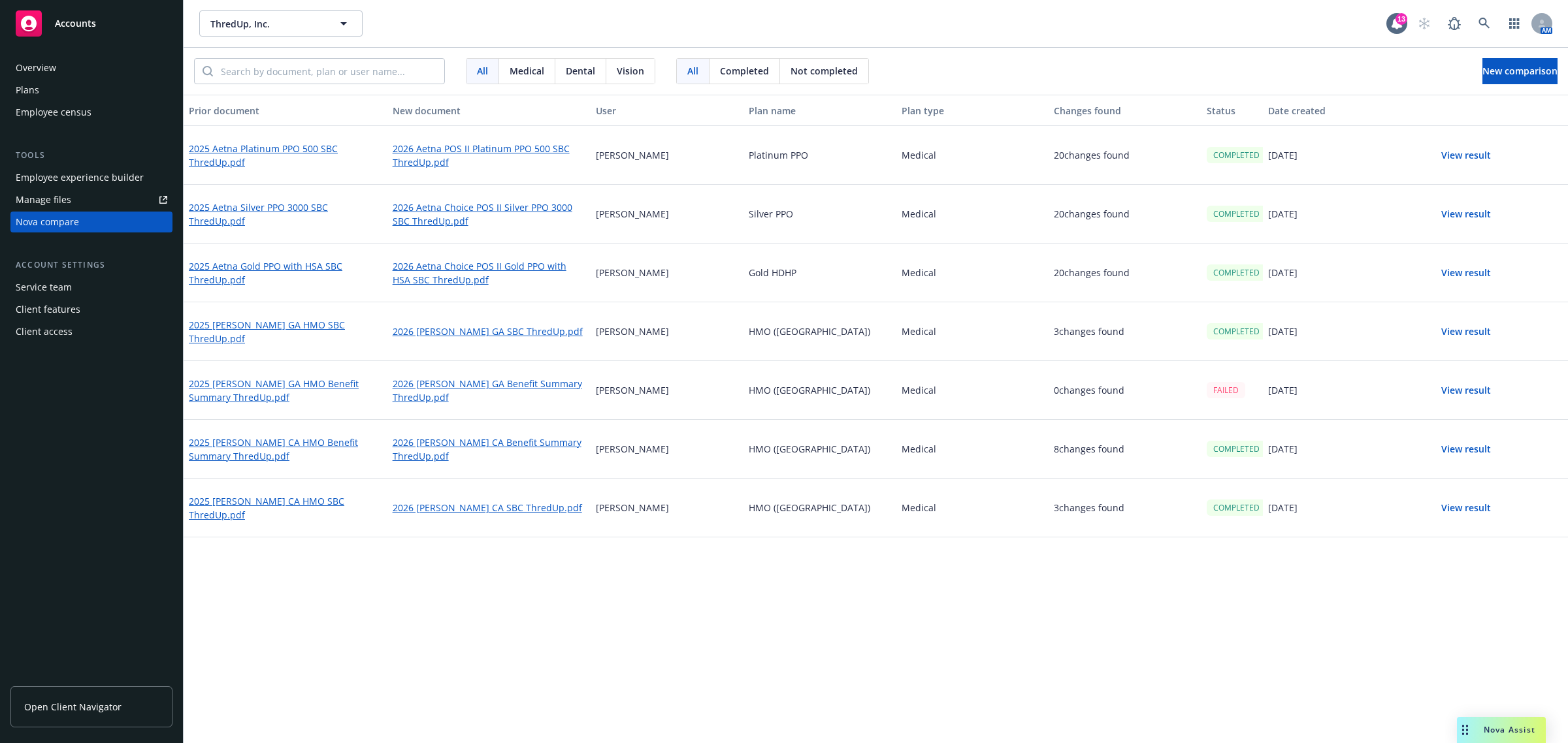
click at [1477, 274] on button "View result" at bounding box center [1466, 272] width 91 height 26
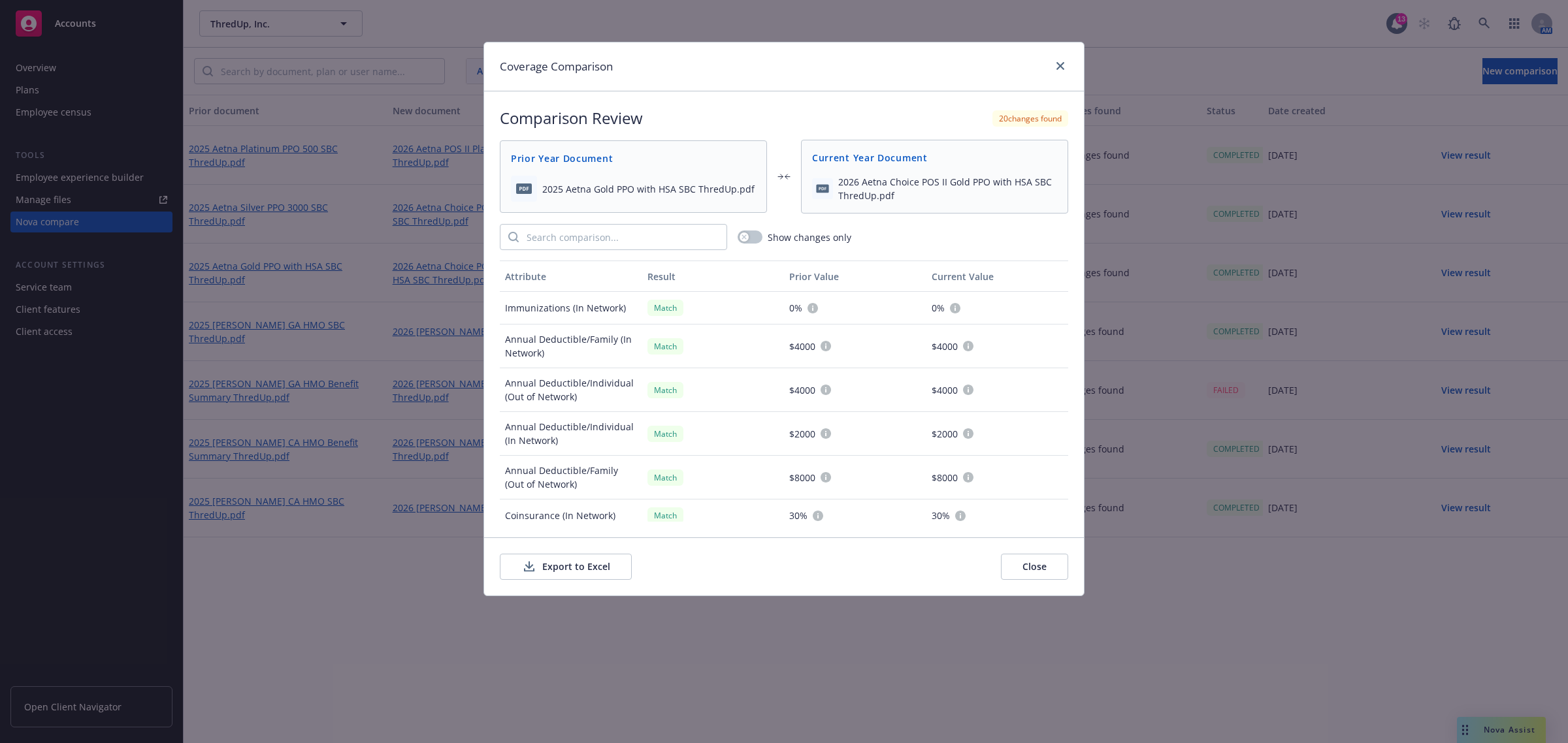
click at [552, 570] on button "Export to Excel" at bounding box center [566, 567] width 132 height 26
click at [1056, 64] on icon "close" at bounding box center [1060, 66] width 8 height 8
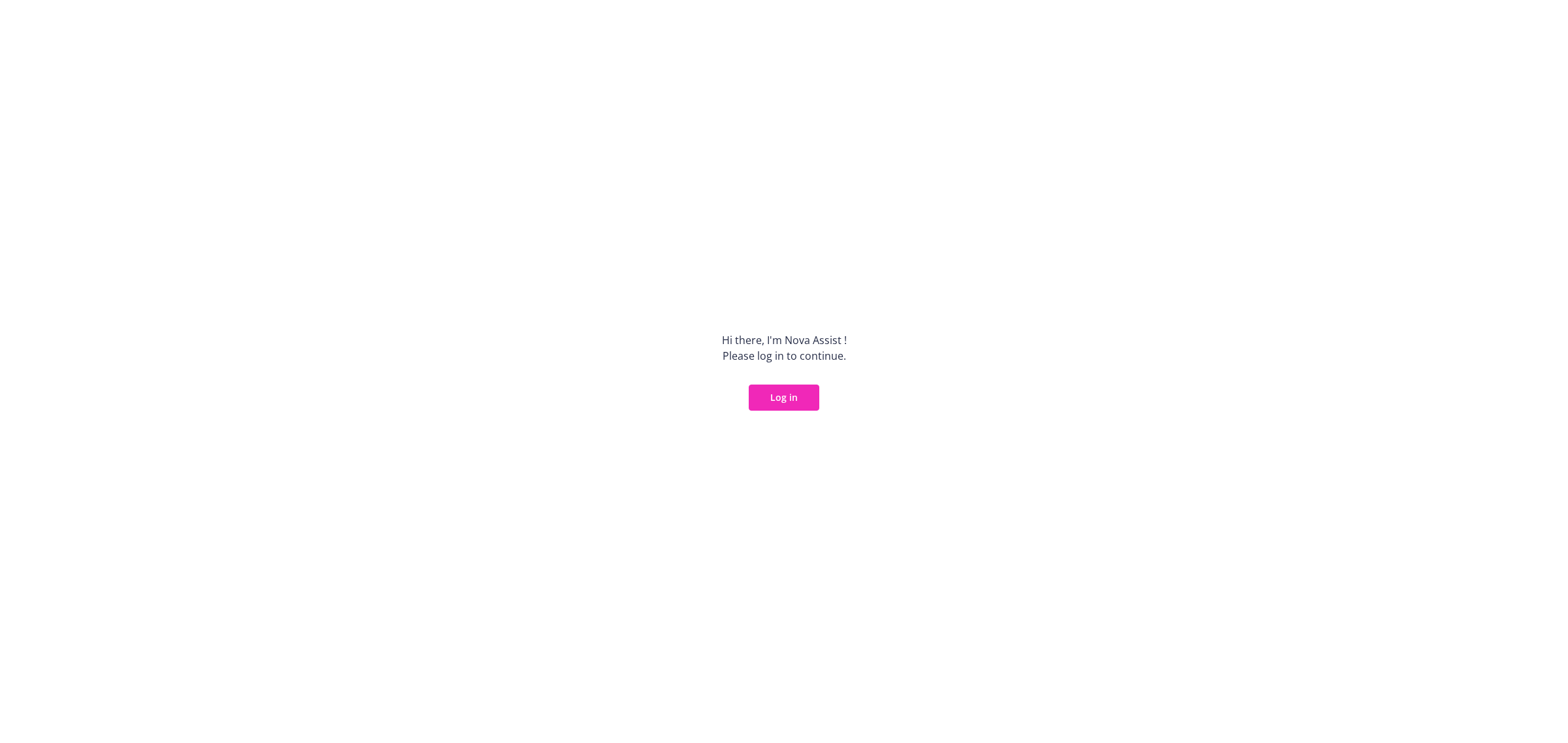
click at [785, 398] on button "Log in" at bounding box center [784, 397] width 71 height 26
